Goal: Find specific page/section: Find specific page/section

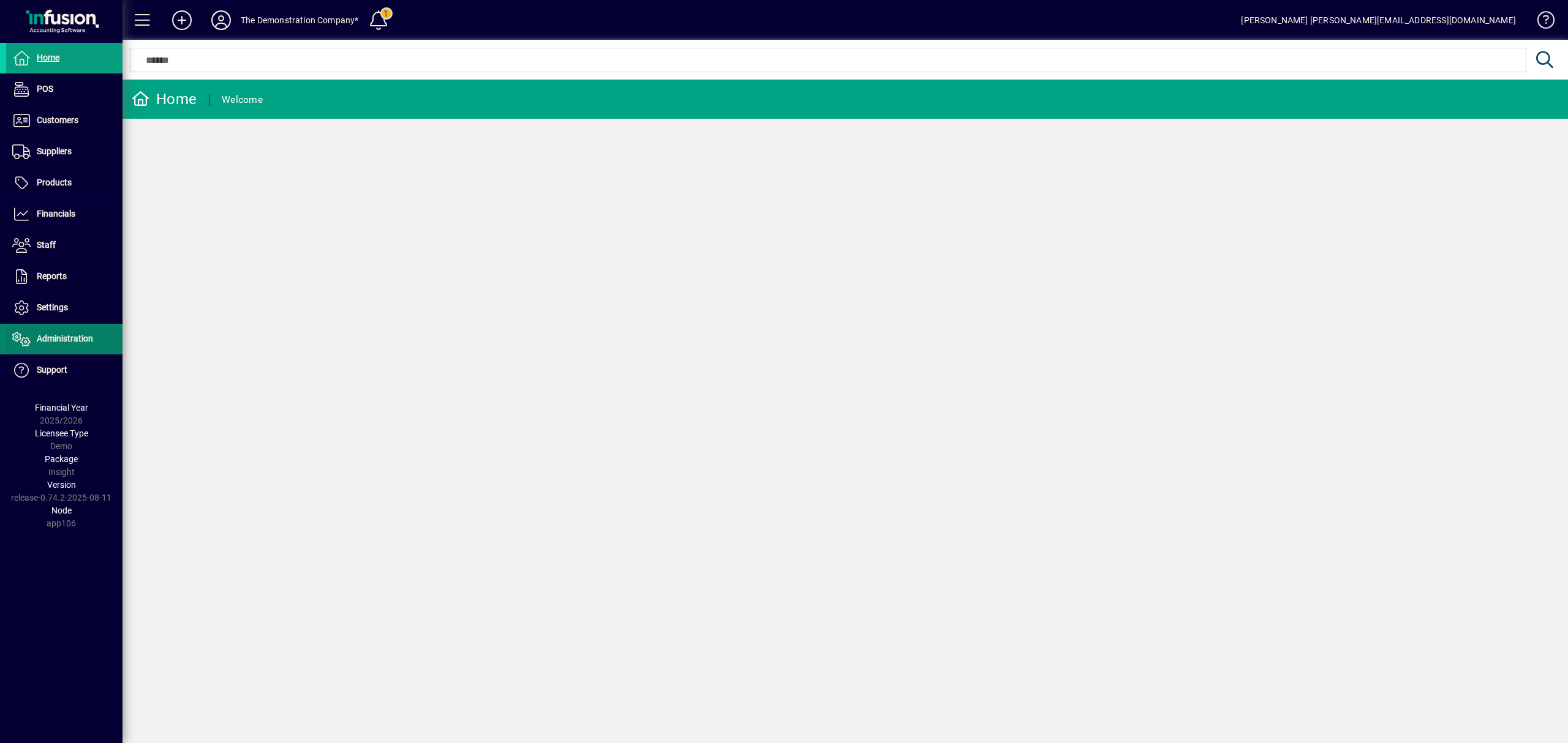
click at [64, 339] on span "Administration" at bounding box center [65, 339] width 56 height 10
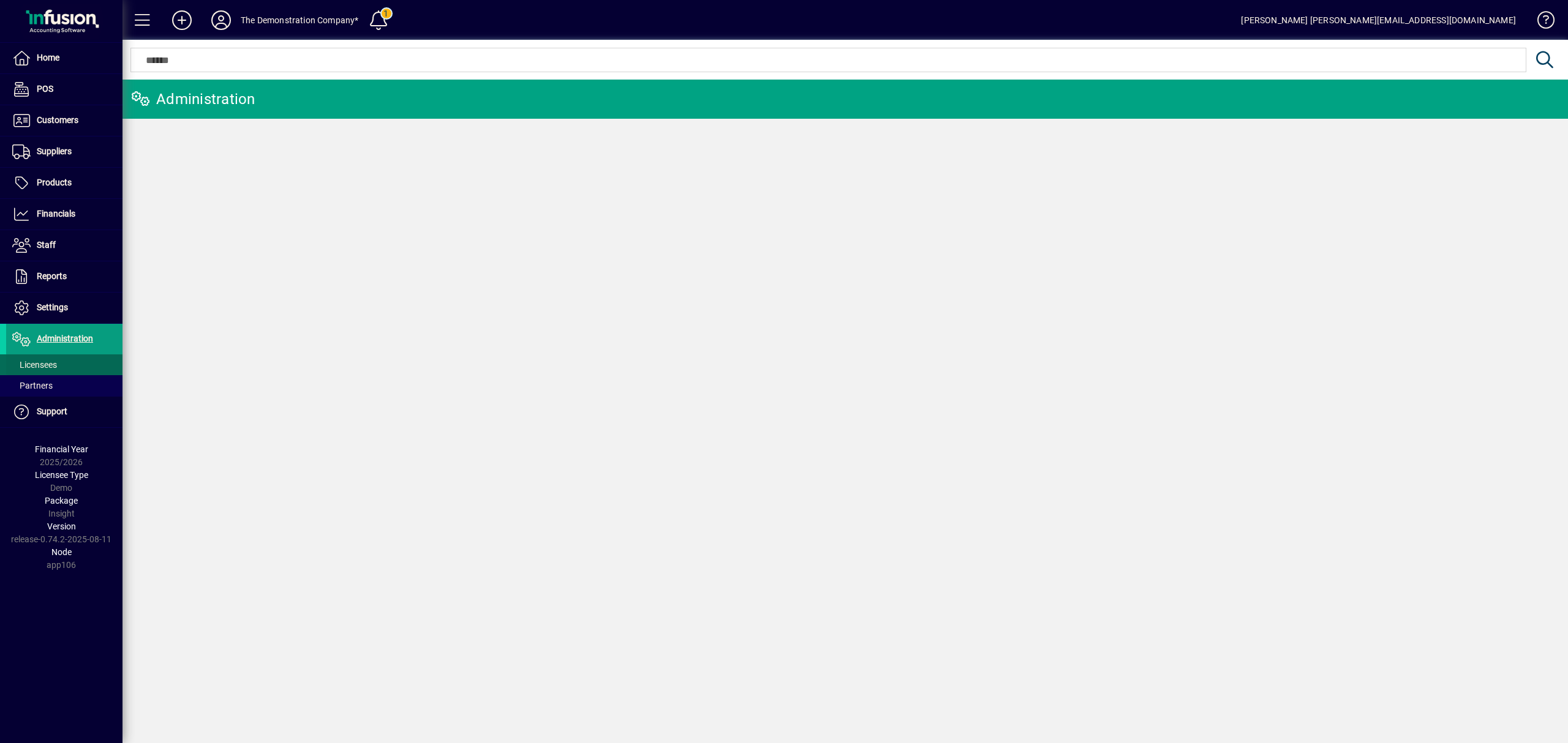
click at [63, 364] on span at bounding box center [64, 365] width 116 height 29
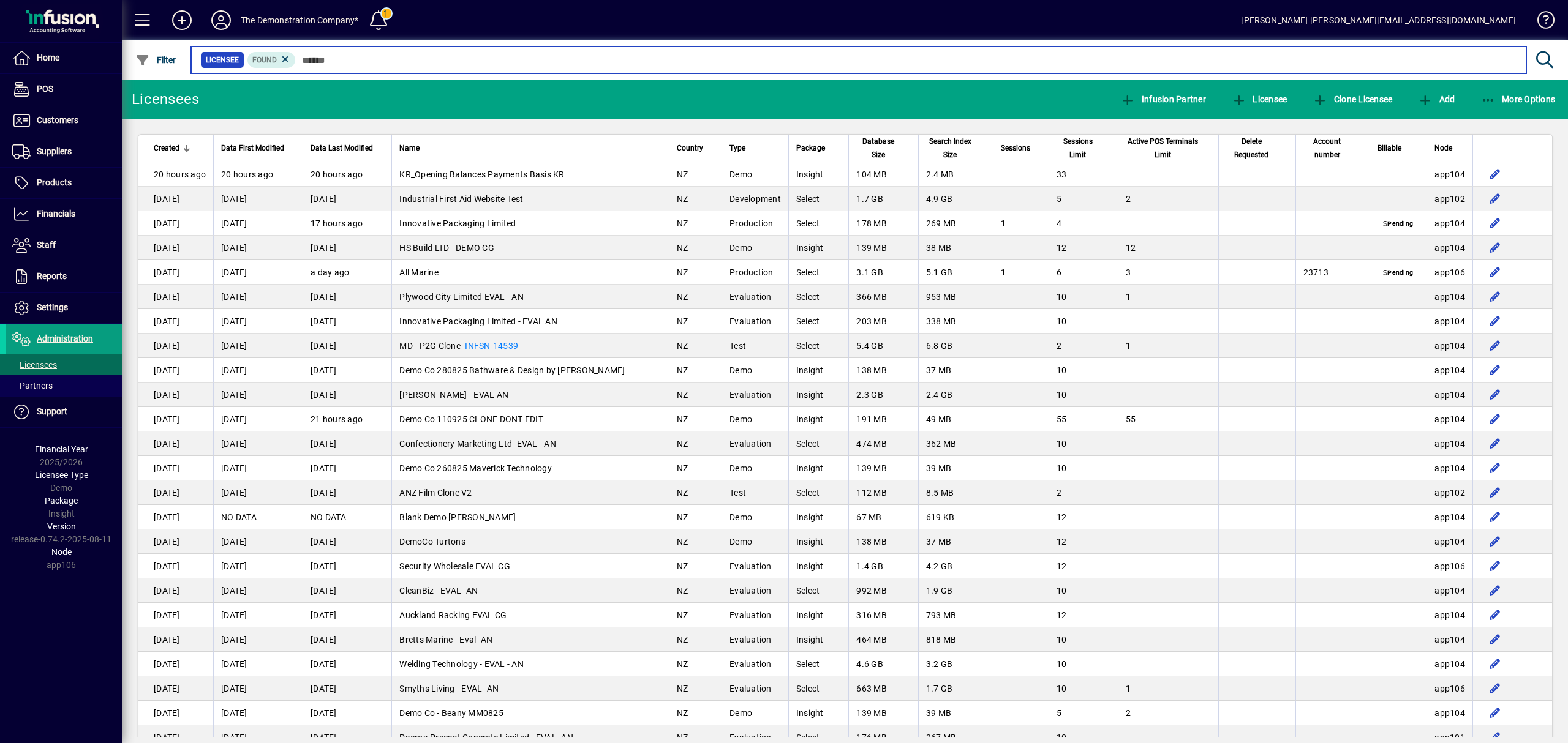
click at [358, 53] on input "text" at bounding box center [906, 60] width 1221 height 17
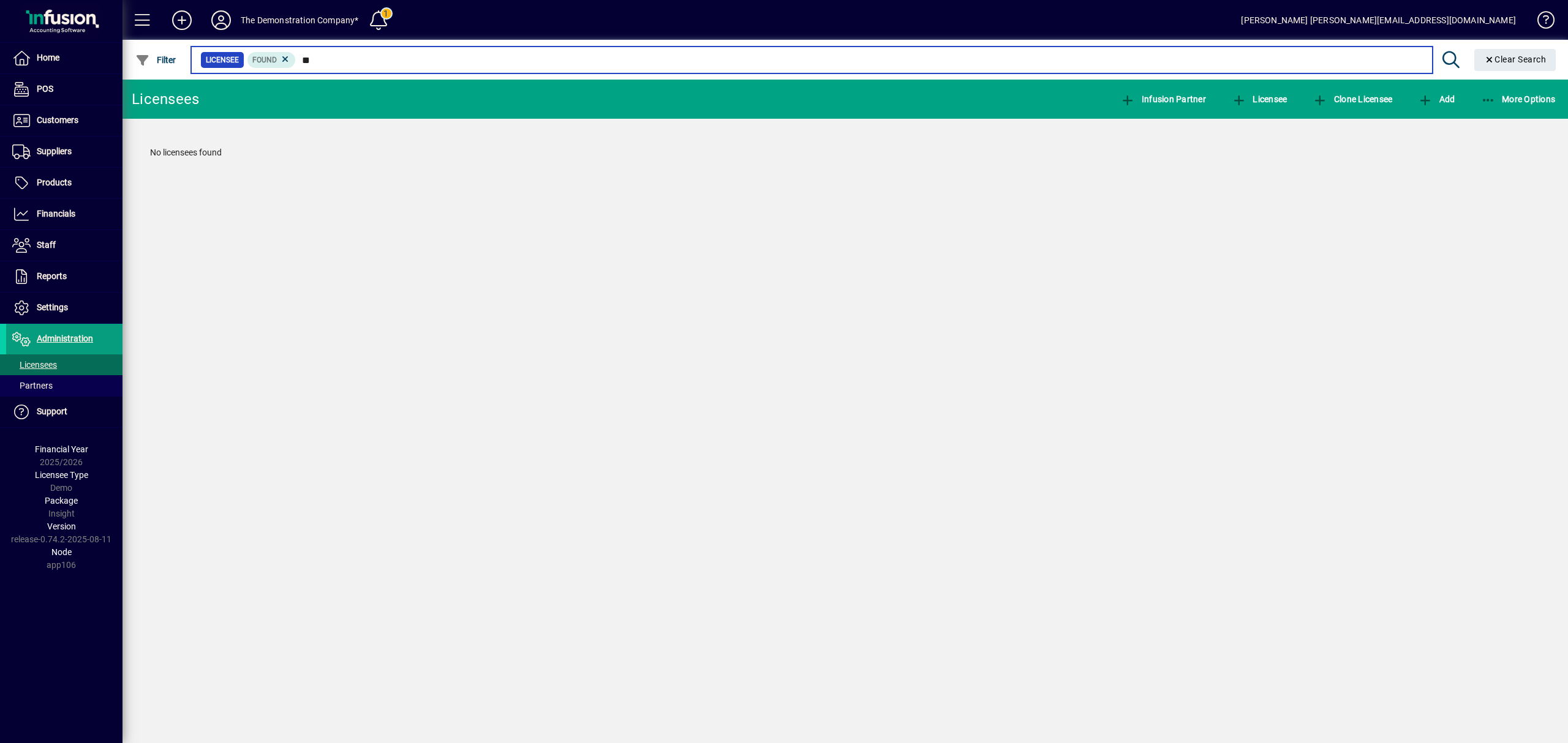
type input "*"
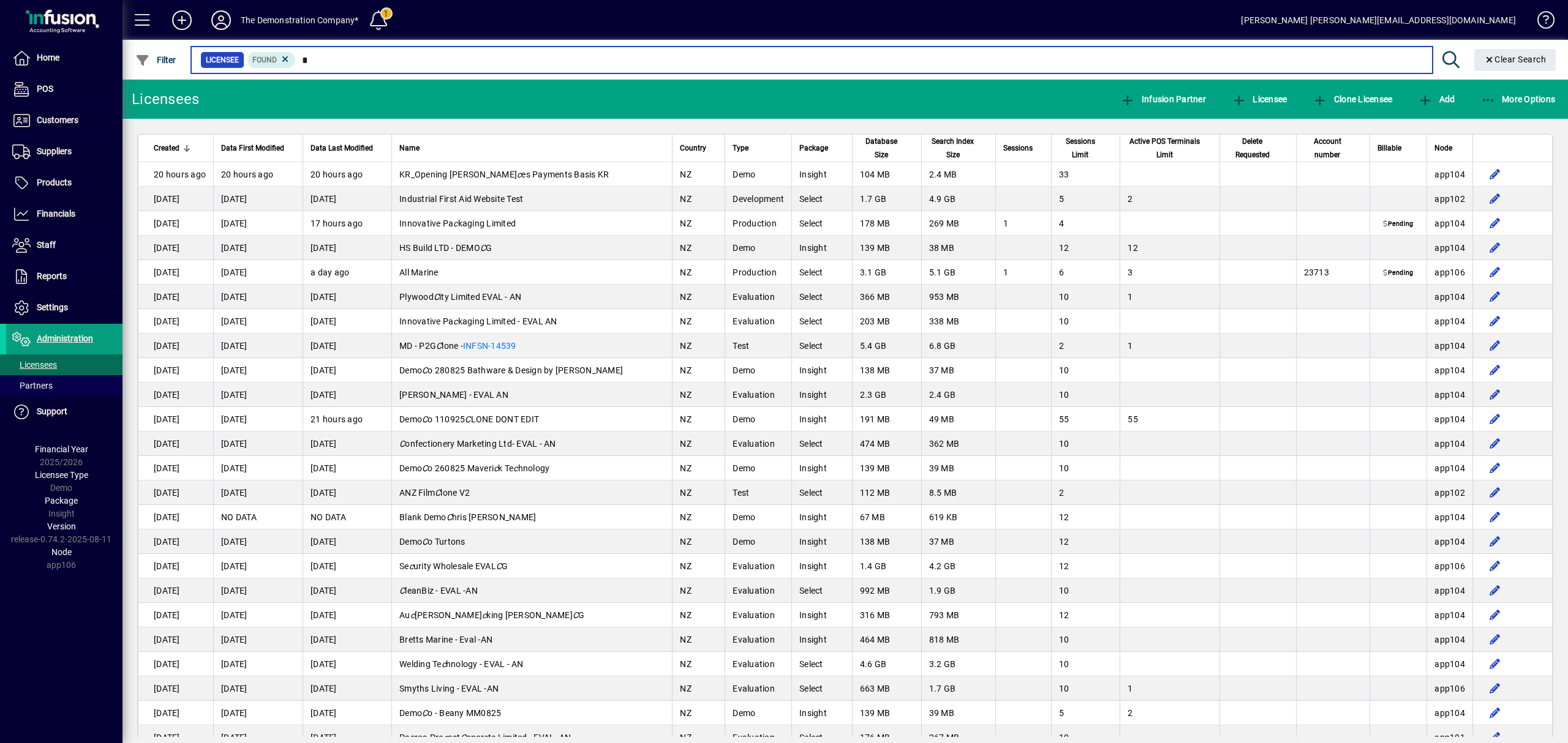
drag, startPoint x: 326, startPoint y: 58, endPoint x: 296, endPoint y: 58, distance: 30.0
click at [296, 58] on input "*" at bounding box center [859, 60] width 1126 height 17
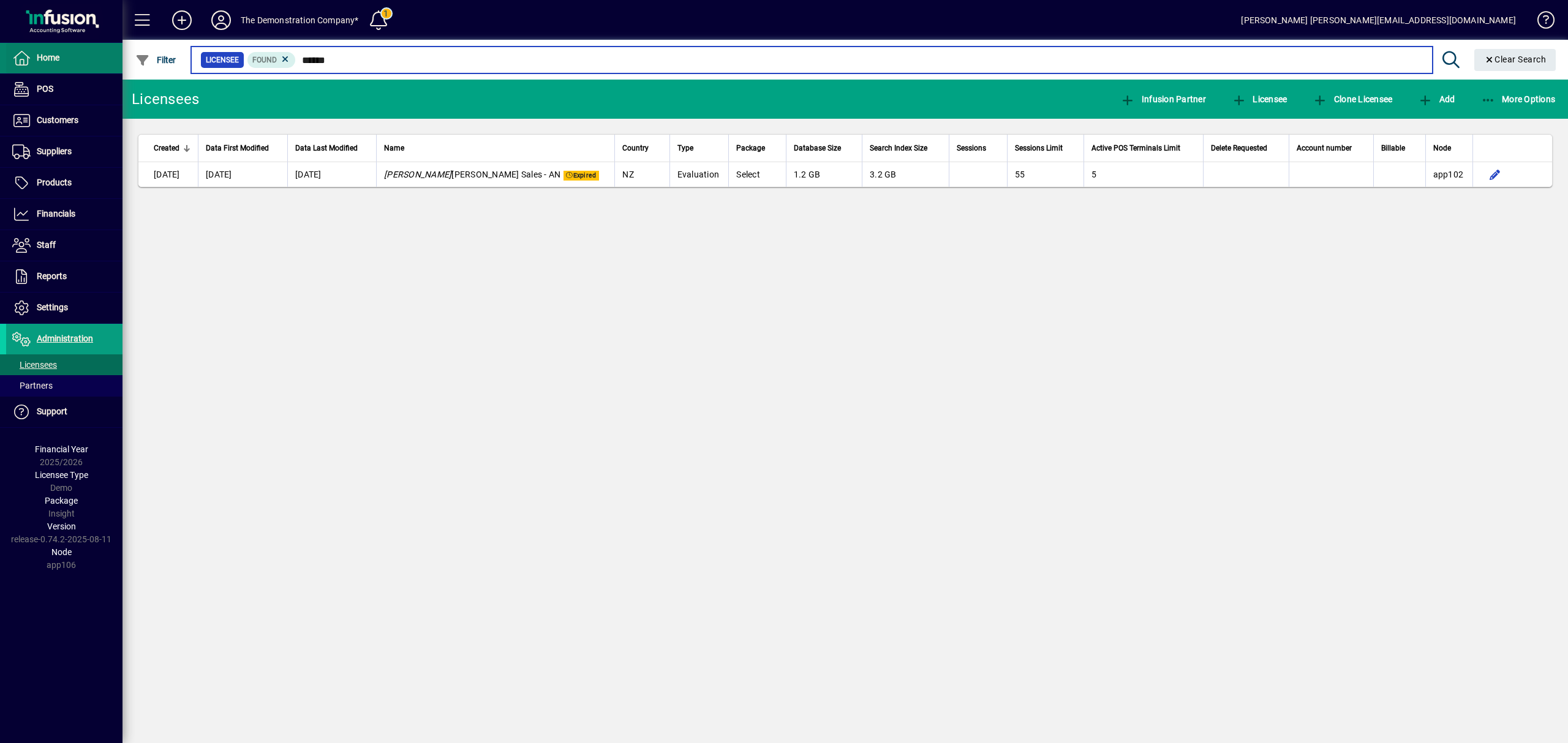
type input "******"
